Goal: Book appointment/travel/reservation

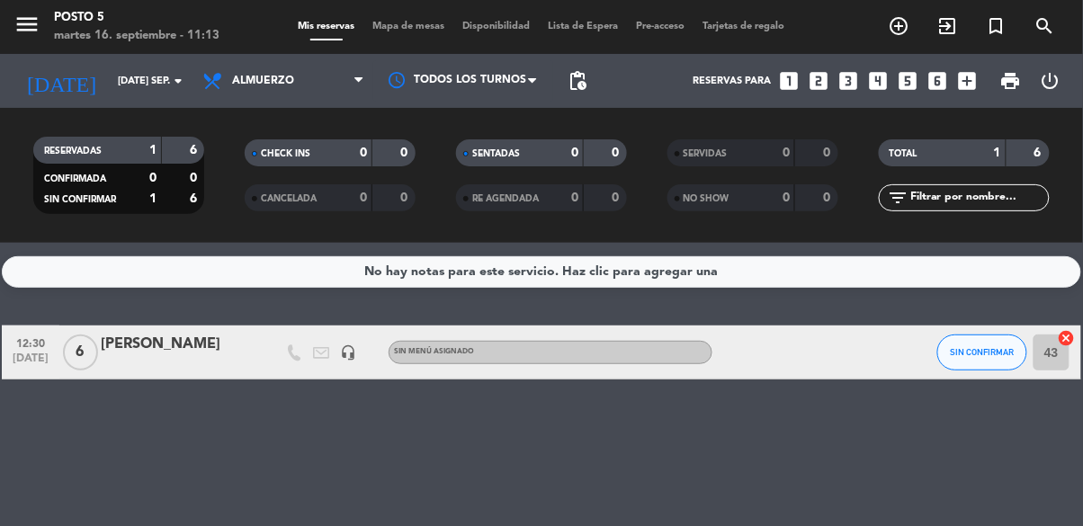
click at [974, 85] on icon "add_box" at bounding box center [966, 80] width 23 height 23
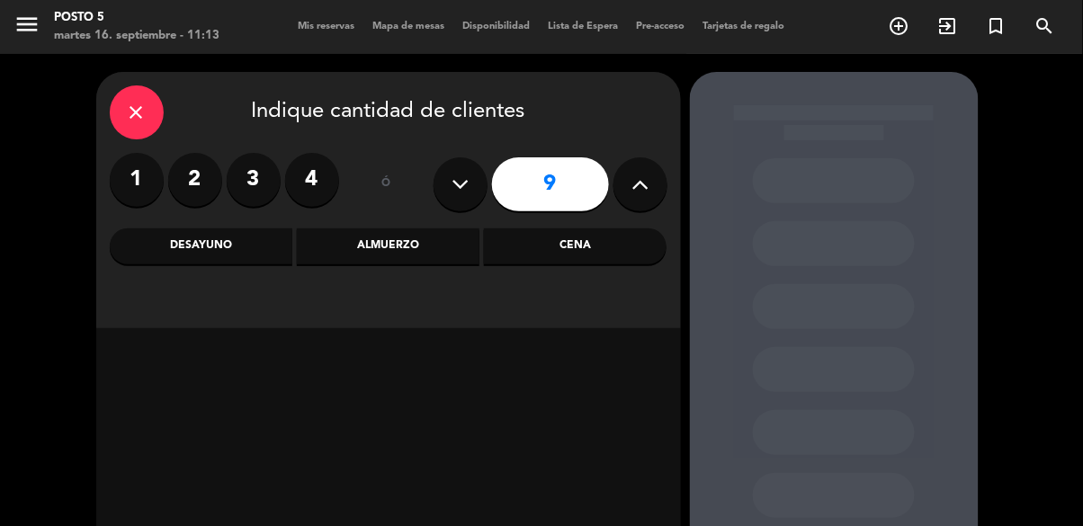
click at [643, 176] on icon at bounding box center [639, 184] width 17 height 27
click at [657, 174] on button at bounding box center [640, 184] width 54 height 54
click at [647, 177] on icon at bounding box center [639, 184] width 17 height 27
type input "12"
click at [577, 250] on div "Cena" at bounding box center [575, 246] width 183 height 36
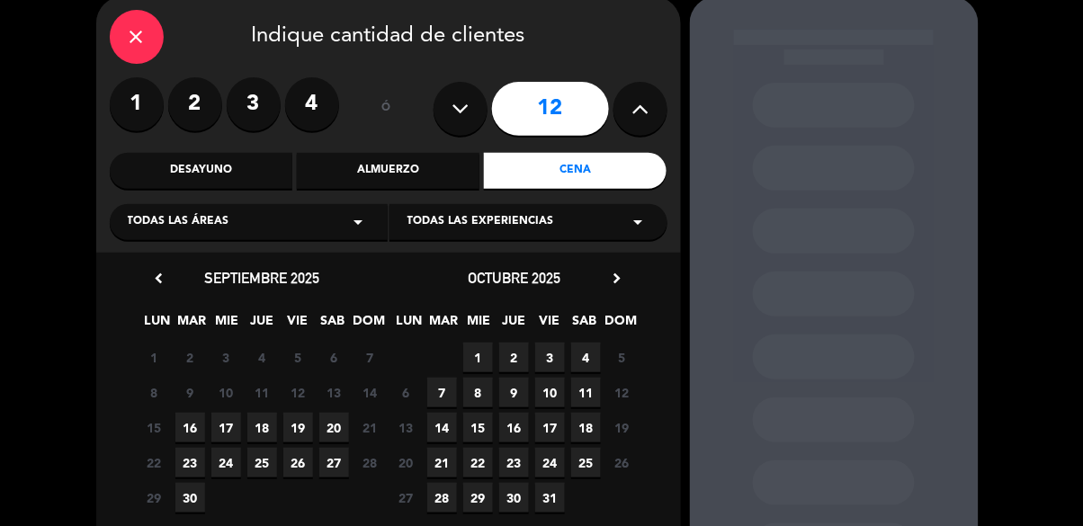
scroll to position [87, 0]
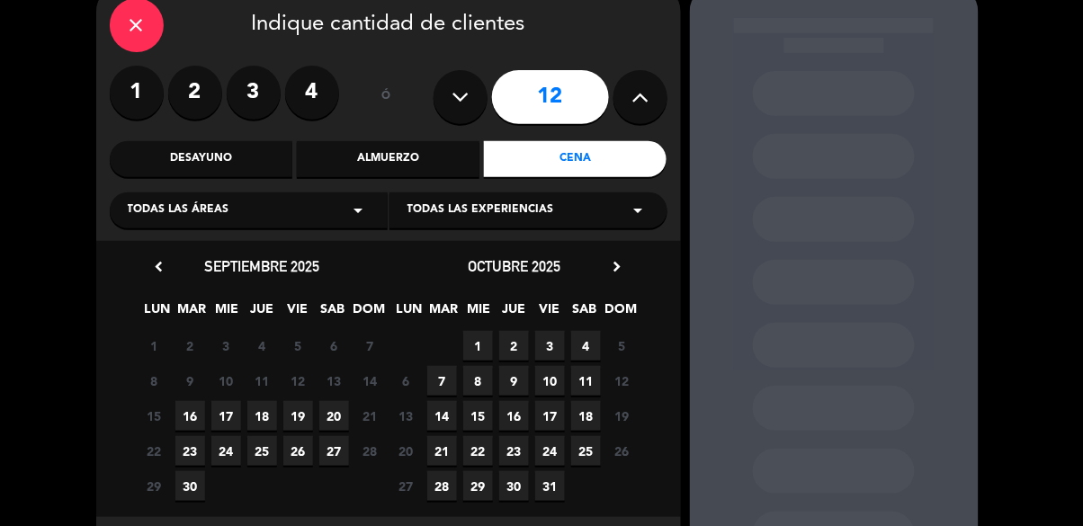
click at [230, 413] on span "17" at bounding box center [226, 416] width 30 height 30
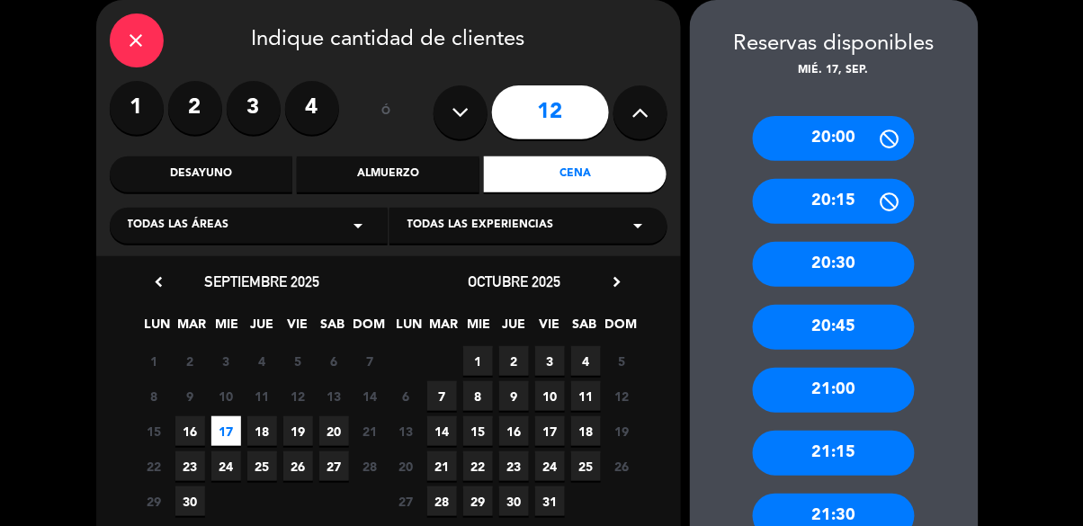
click at [899, 145] on icon at bounding box center [890, 139] width 22 height 22
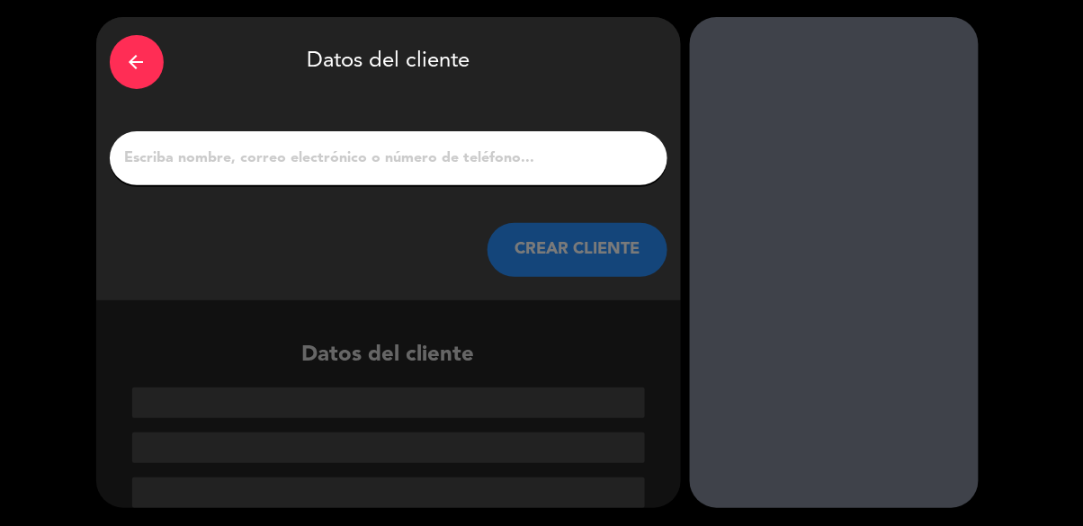
scroll to position [0, 0]
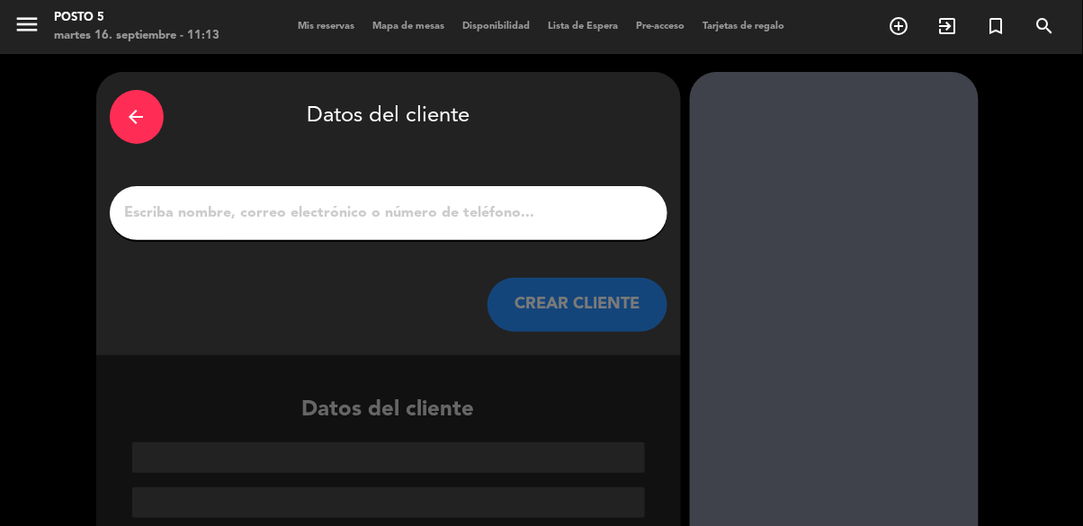
click at [254, 201] on input "1" at bounding box center [388, 213] width 531 height 25
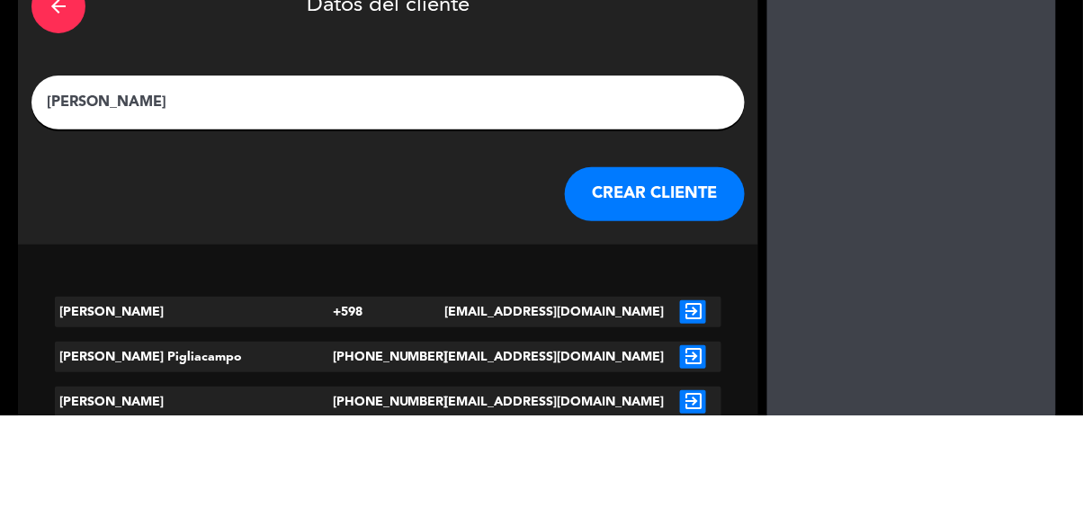
type input "[PERSON_NAME]"
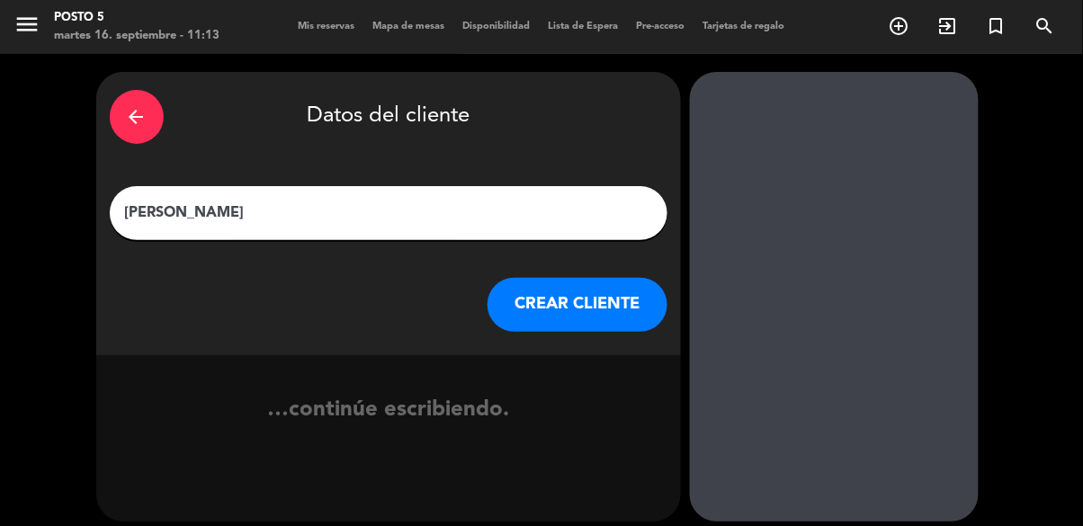
click at [586, 309] on button "CREAR CLIENTE" at bounding box center [577, 305] width 180 height 54
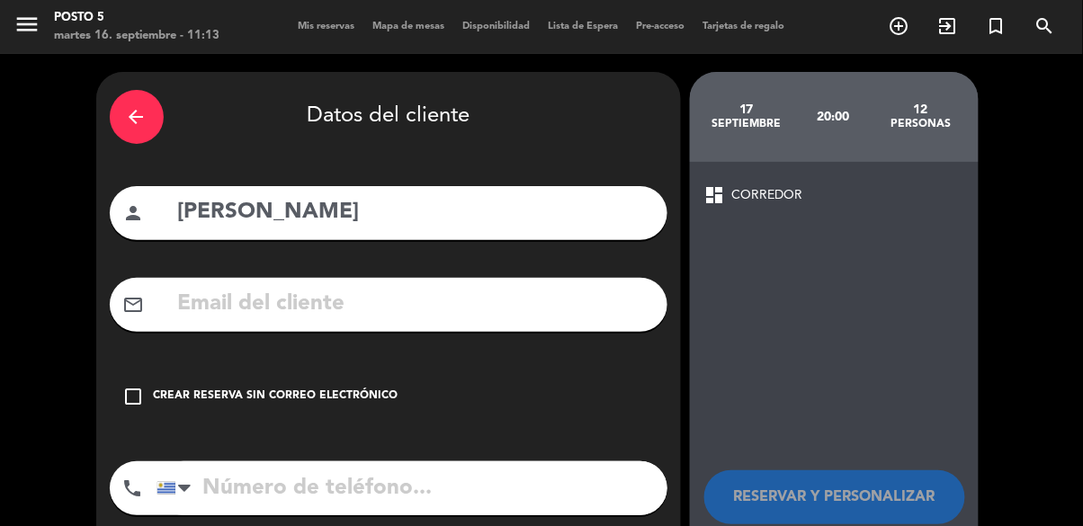
click at [133, 402] on icon "check_box_outline_blank" at bounding box center [134, 397] width 22 height 22
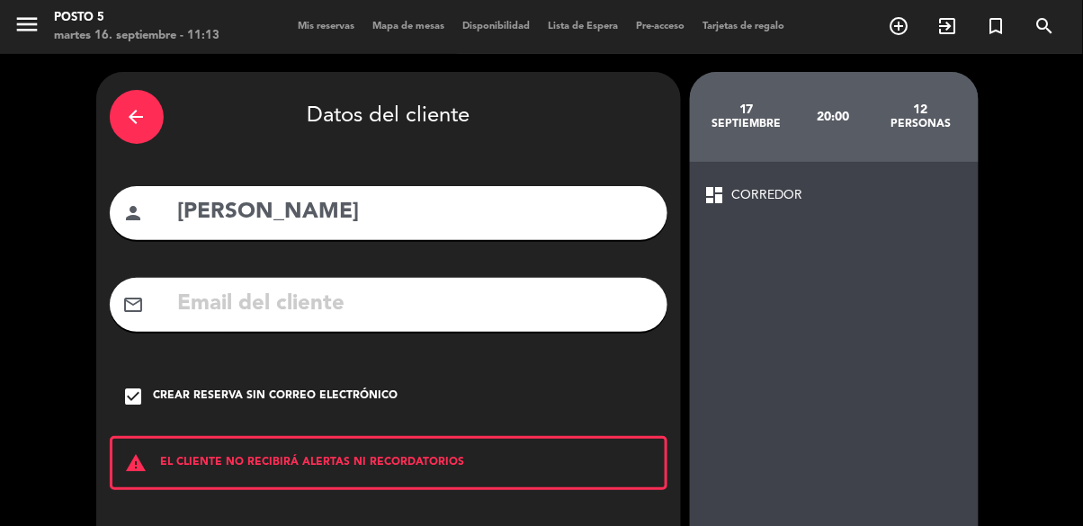
scroll to position [80, 0]
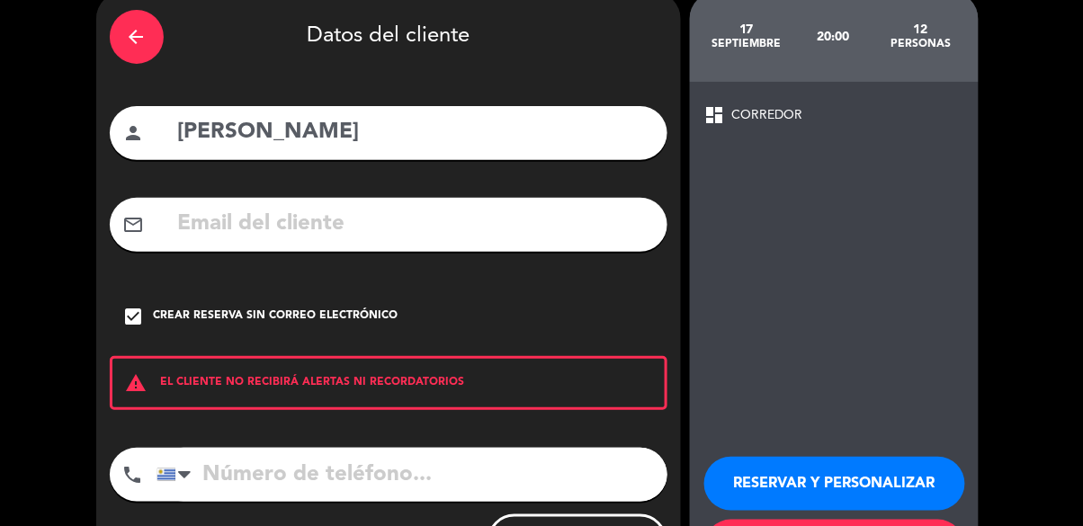
click at [832, 481] on button "RESERVAR Y PERSONALIZAR" at bounding box center [834, 484] width 261 height 54
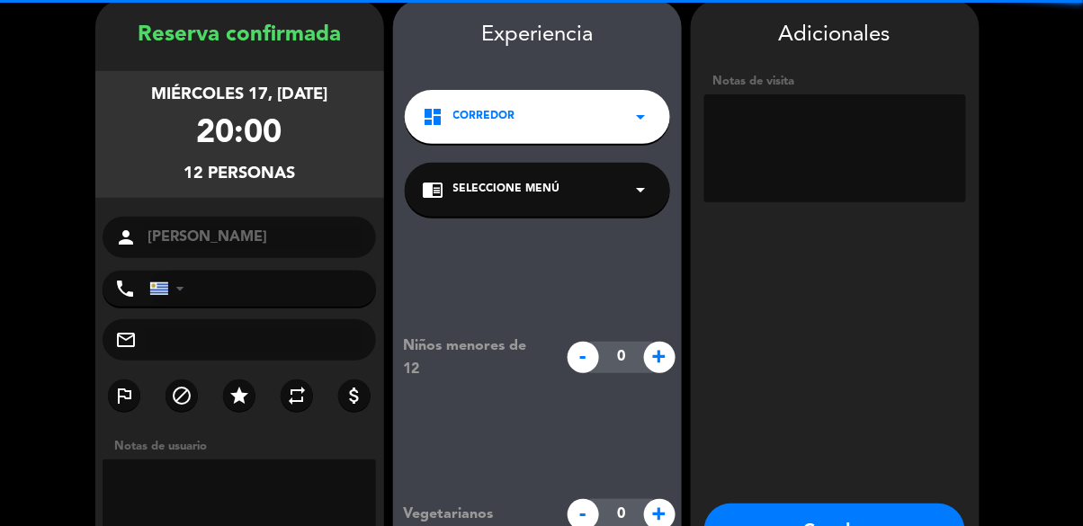
click at [846, 129] on textarea at bounding box center [835, 148] width 262 height 108
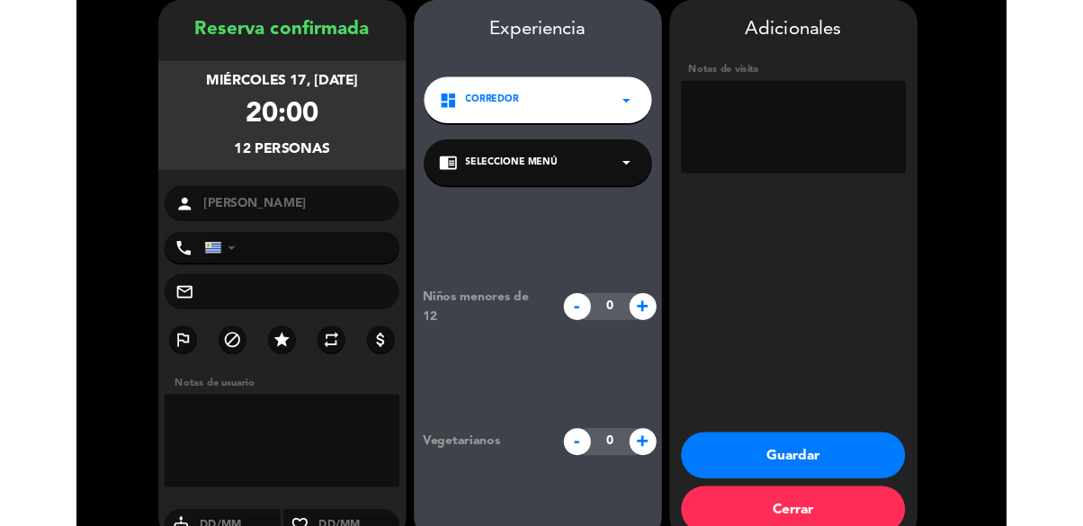
scroll to position [22, 0]
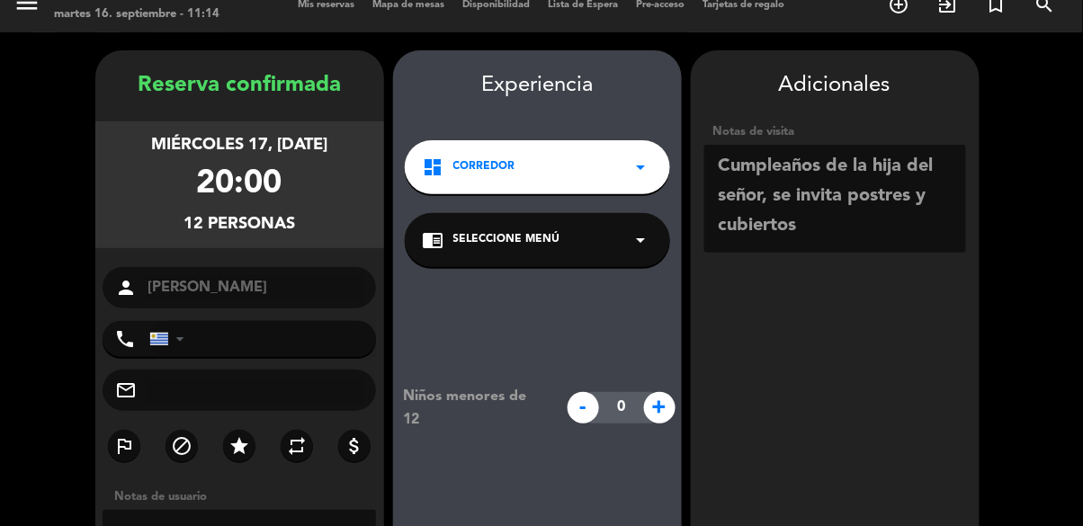
type textarea "Cumpleaños de la hija del señor, se invita postres y cubiertos"
click at [1051, 179] on booking-confirmed "Reserva confirmada miércoles 17, [DATE] 20:00 12 personas person [PERSON_NAME] …" at bounding box center [541, 364] width 1047 height 629
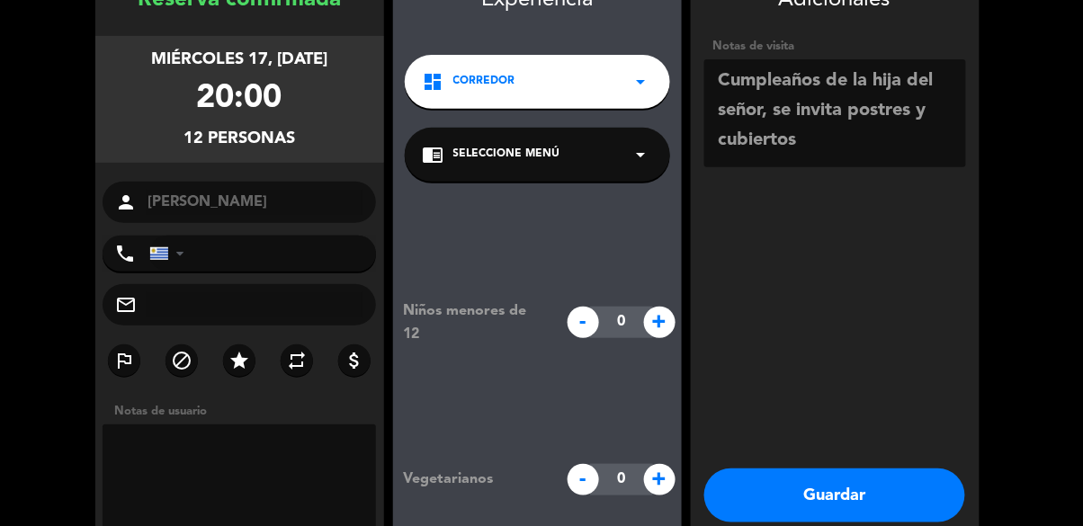
scroll to position [108, 0]
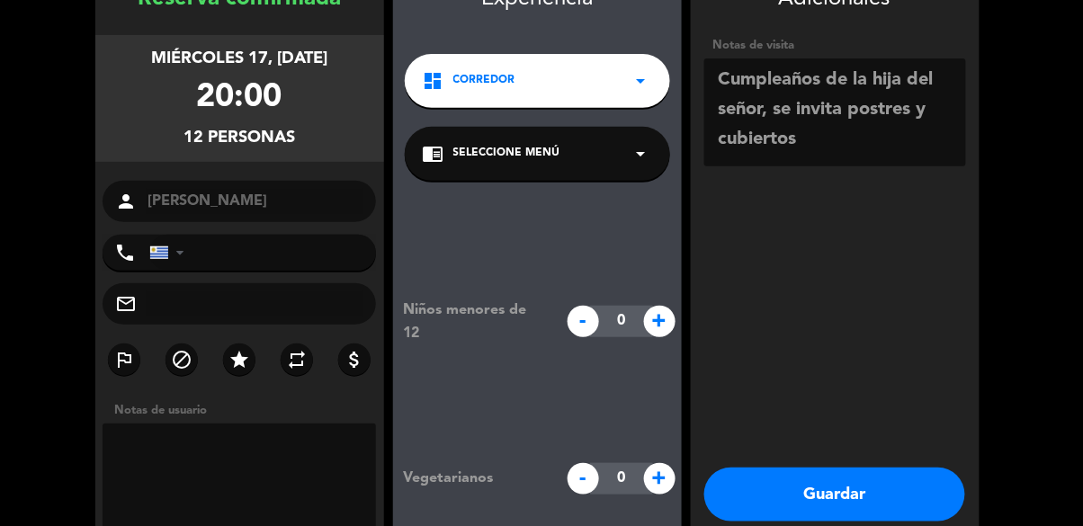
click at [837, 482] on button "Guardar" at bounding box center [834, 495] width 261 height 54
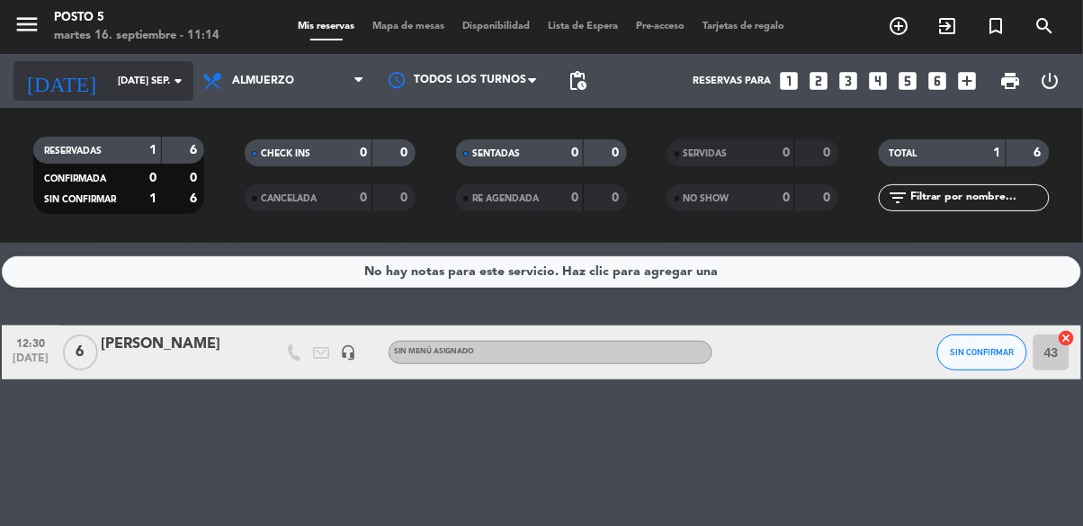
click at [136, 90] on input "[DATE] sep." at bounding box center [176, 82] width 135 height 30
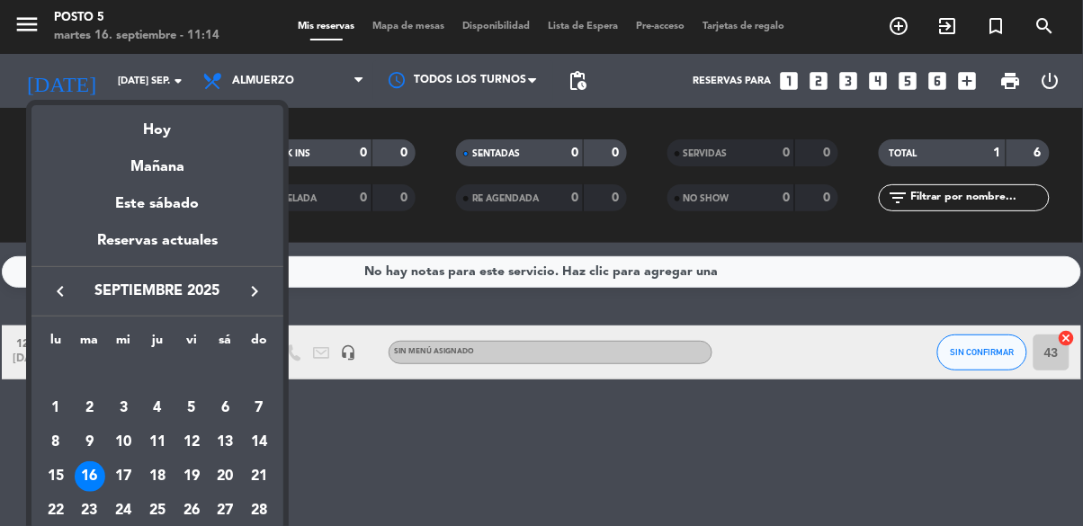
click at [364, 441] on div at bounding box center [541, 263] width 1083 height 526
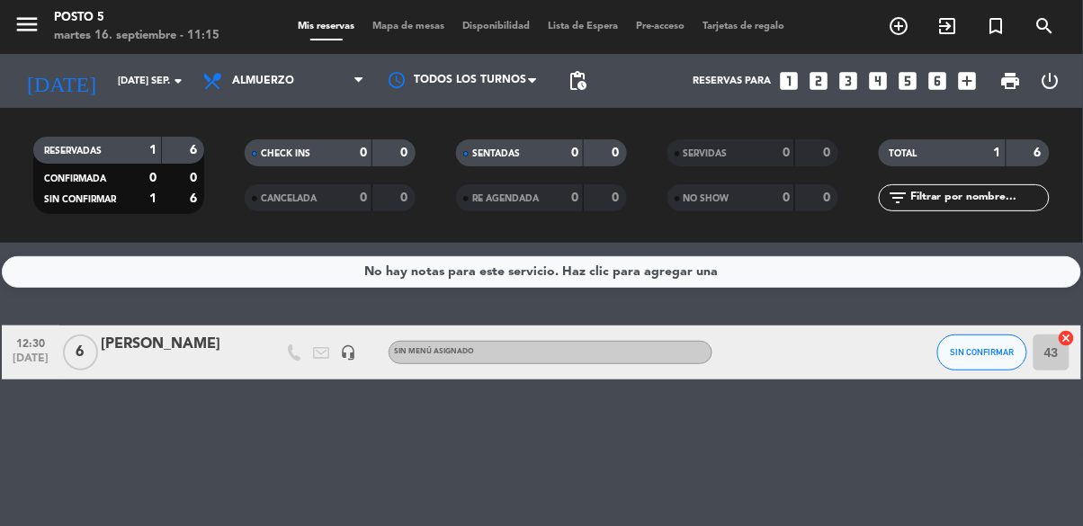
click at [299, 421] on div "No hay notas para este servicio. Haz clic para agregar una 12:30 [DATE] 6 [PERS…" at bounding box center [541, 384] width 1083 height 283
click at [975, 345] on button "SIN CONFIRMAR" at bounding box center [982, 353] width 90 height 36
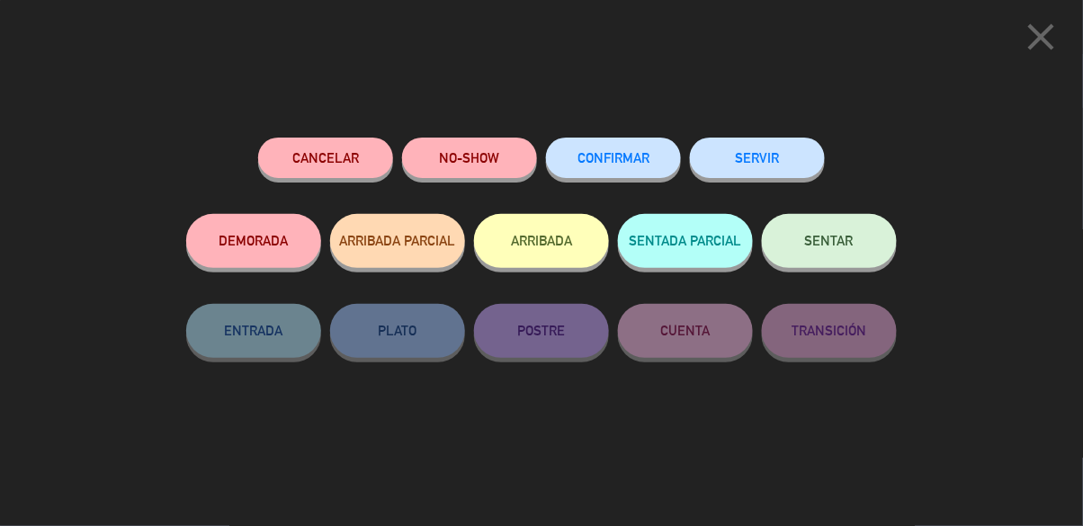
click at [458, 165] on button "NO-SHOW" at bounding box center [469, 158] width 135 height 40
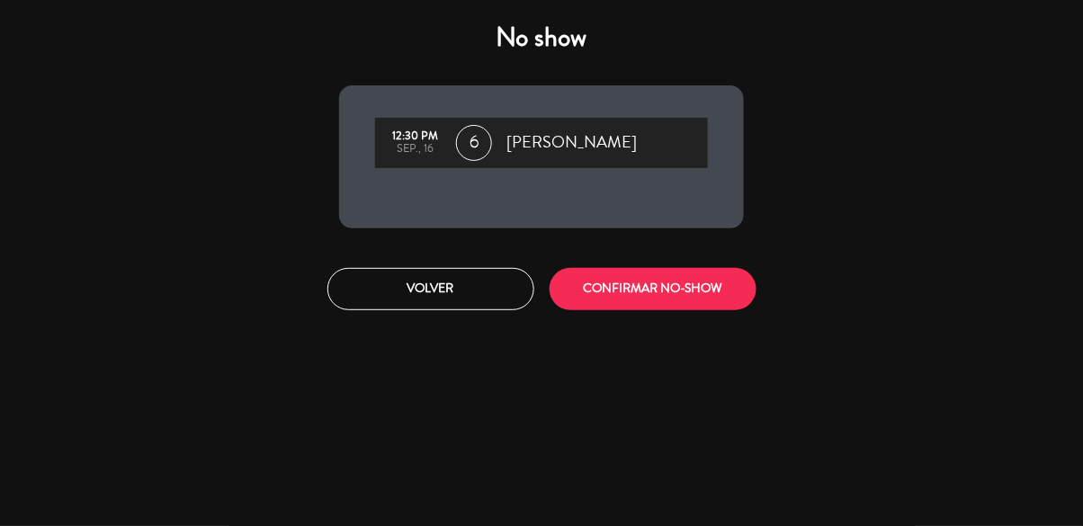
click at [591, 288] on button "CONFIRMAR NO-SHOW" at bounding box center [652, 289] width 207 height 42
